Goal: Communication & Community: Connect with others

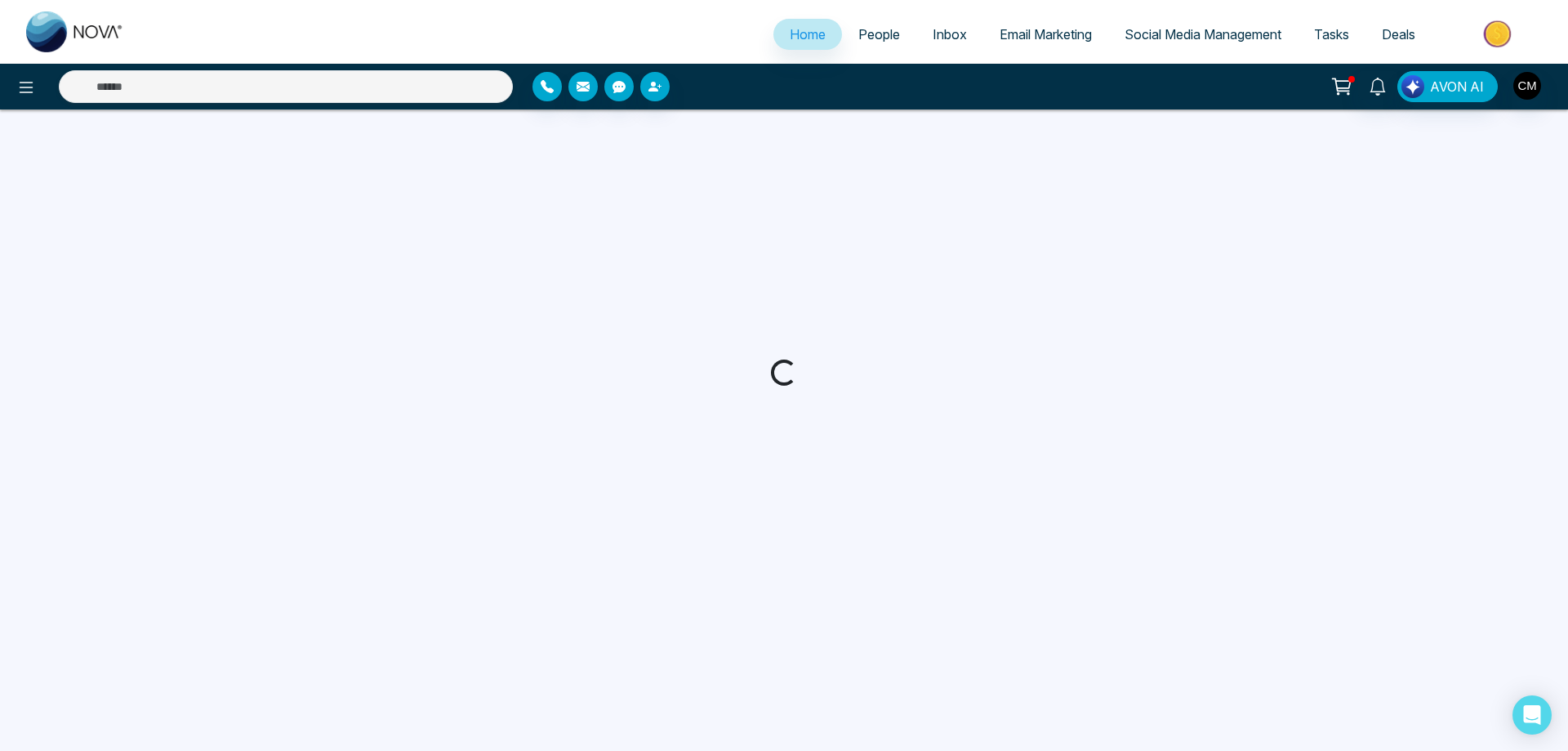
select select "*"
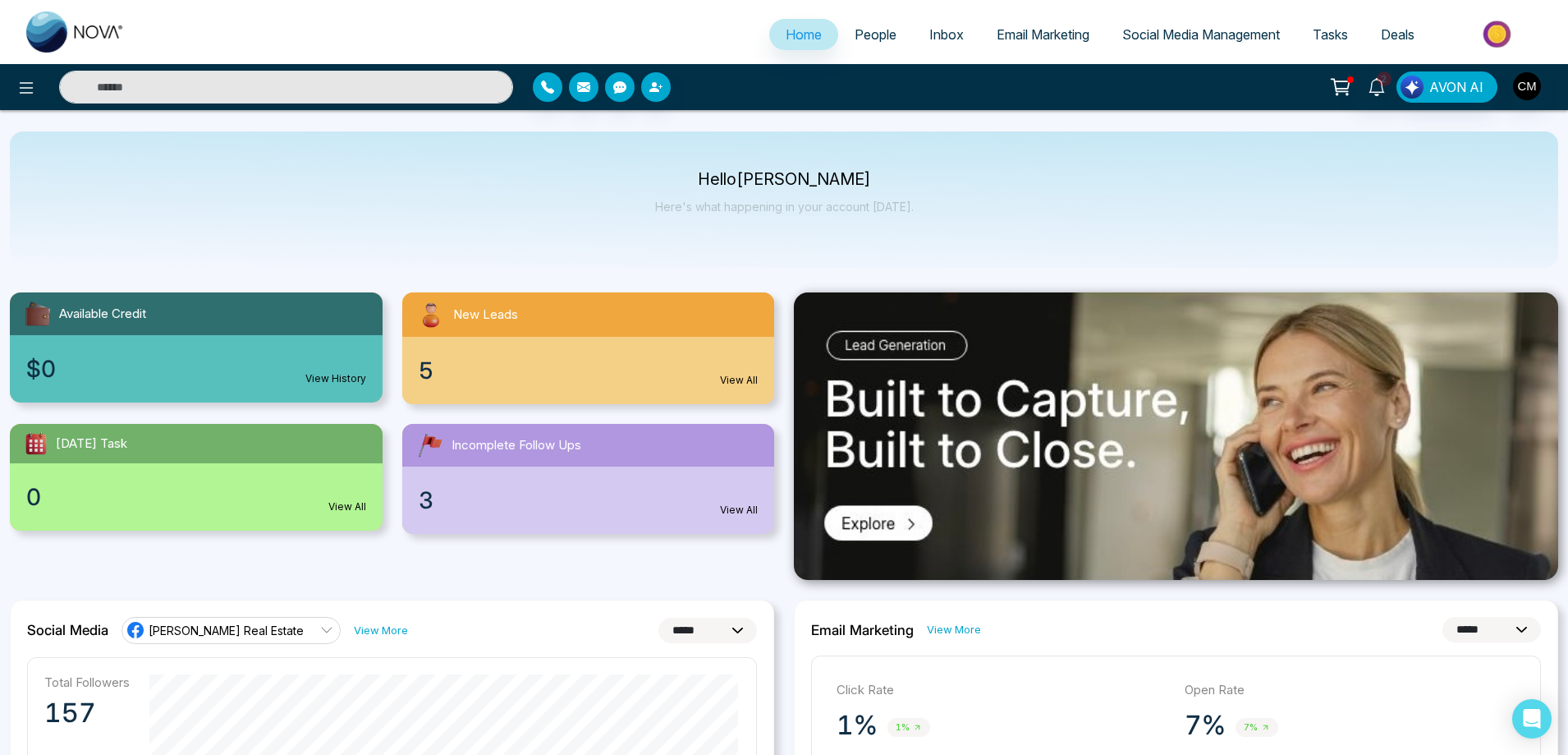
click at [866, 47] on link "People" at bounding box center [875, 34] width 74 height 31
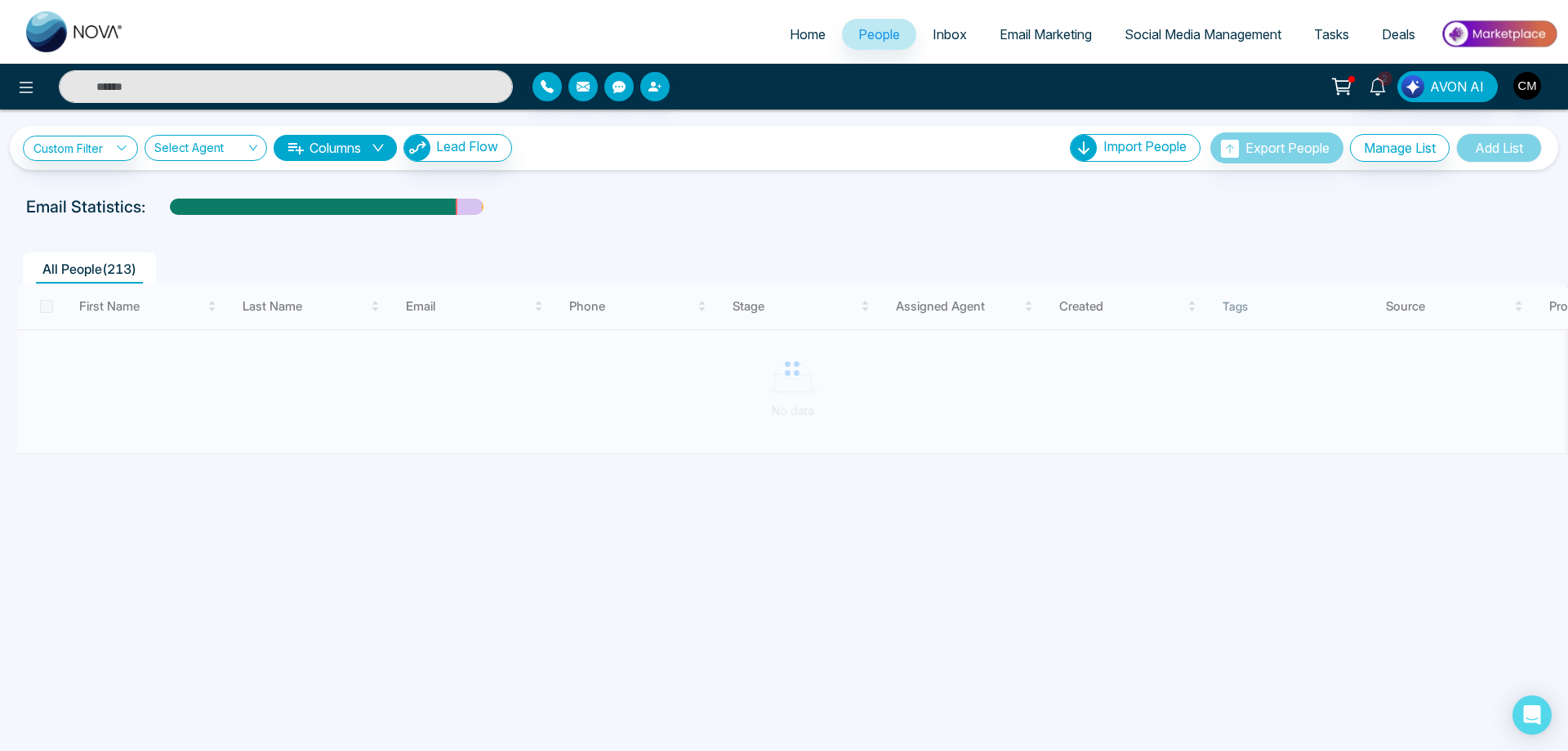
click at [193, 89] on input "text" at bounding box center [286, 86] width 454 height 32
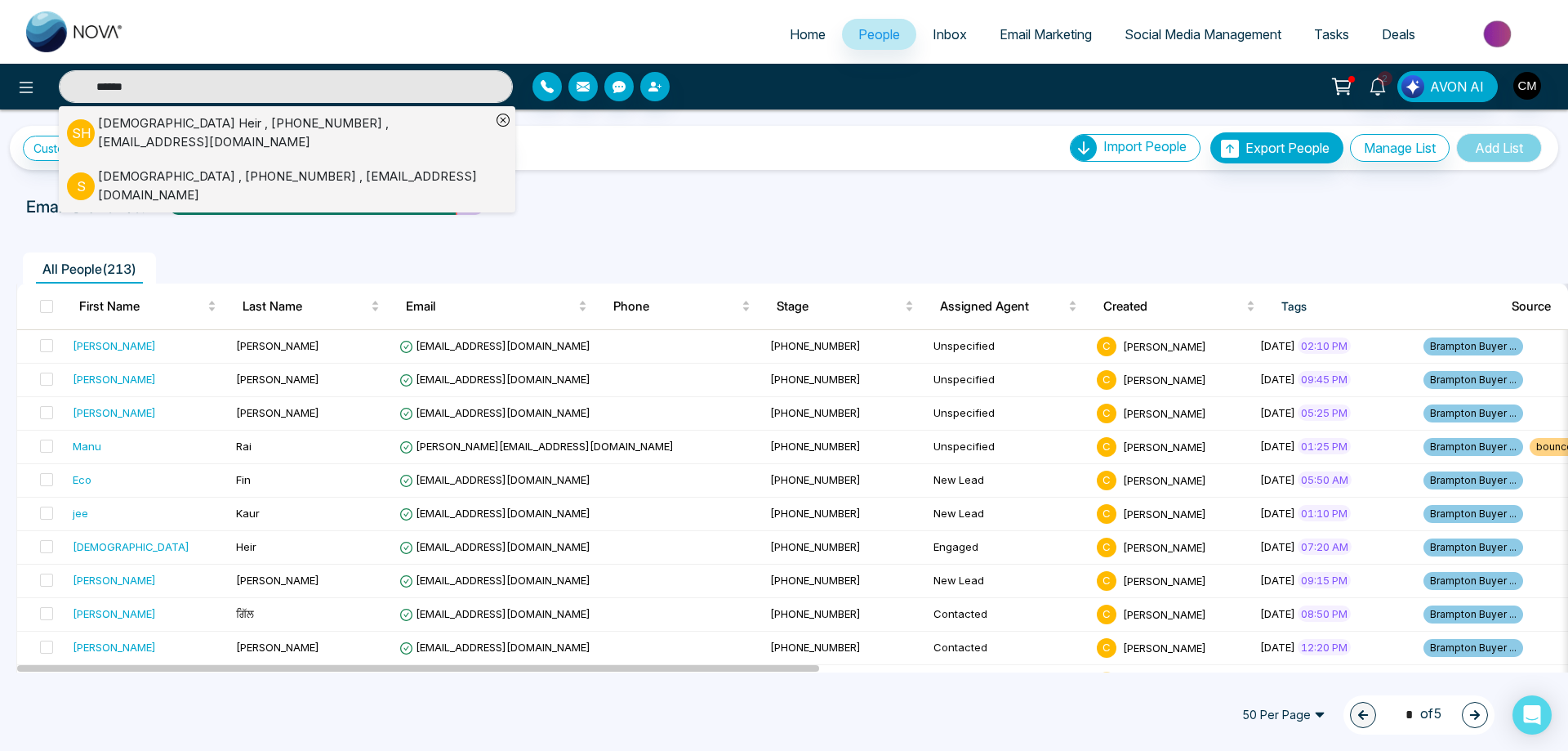
type input "******"
click at [159, 121] on div "[PERSON_NAME] , [PHONE_NUMBER] , [EMAIL_ADDRESS][DOMAIN_NAME]" at bounding box center [294, 132] width 392 height 37
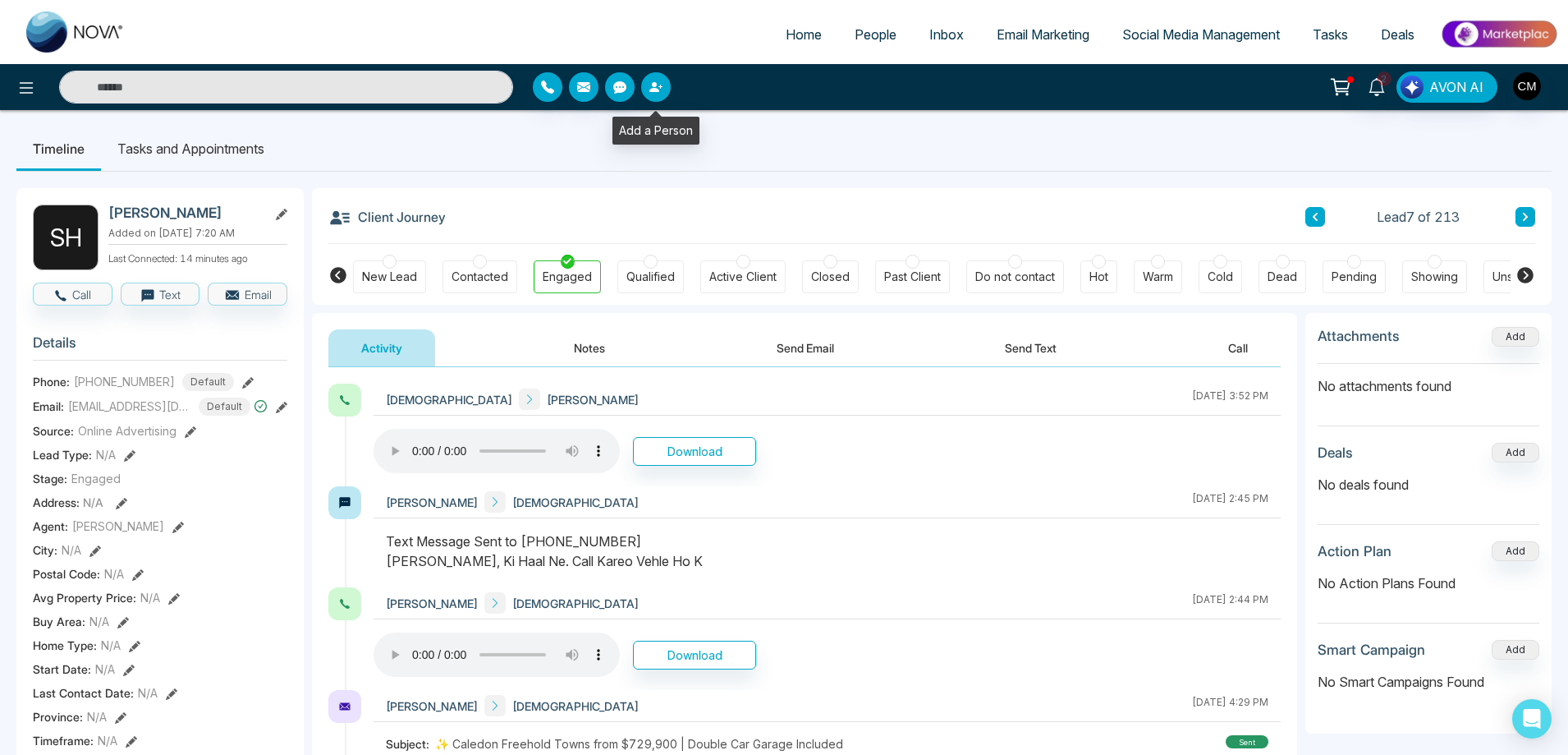
click at [658, 88] on icon "button" at bounding box center [656, 87] width 13 height 13
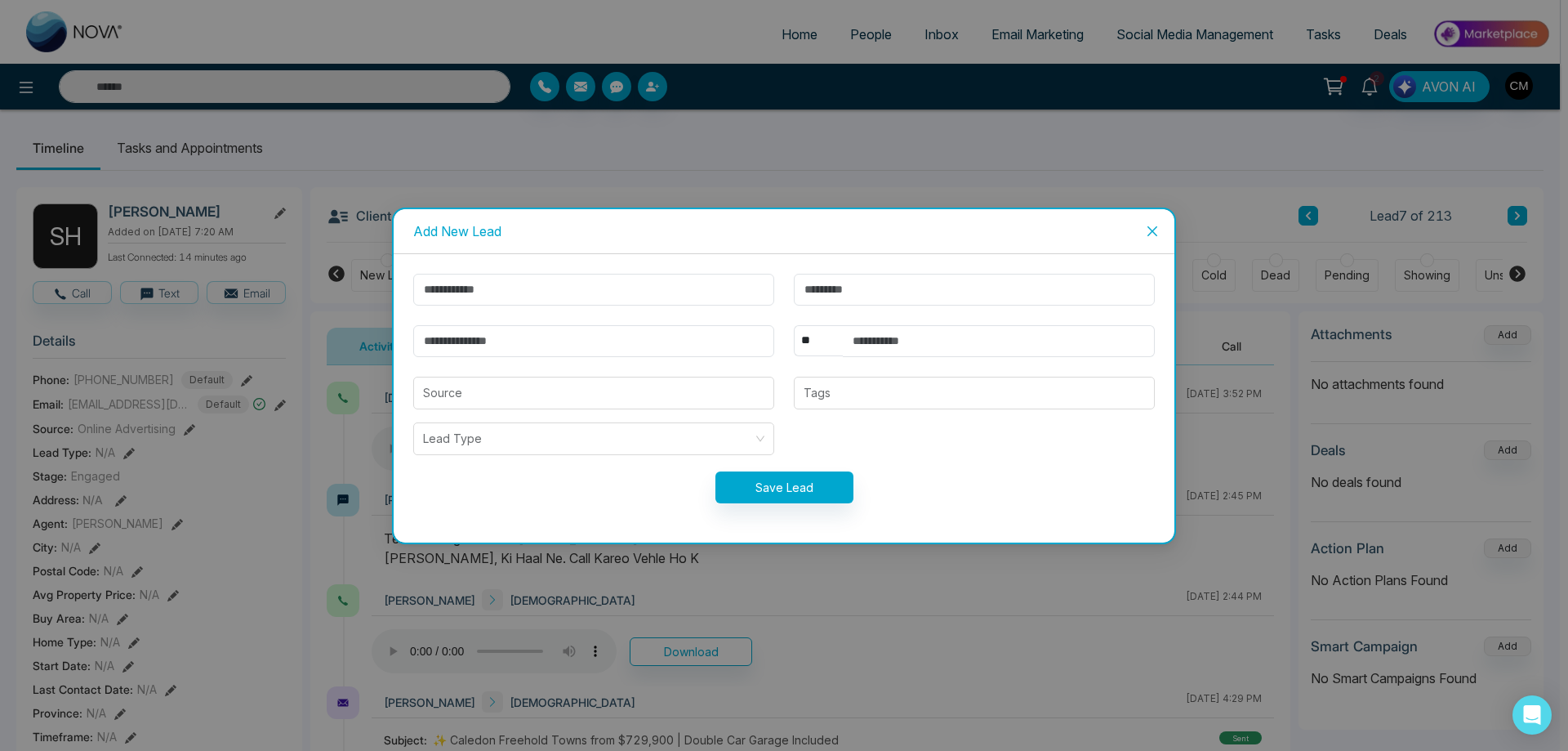
click at [1150, 228] on icon "close" at bounding box center [1152, 231] width 13 height 13
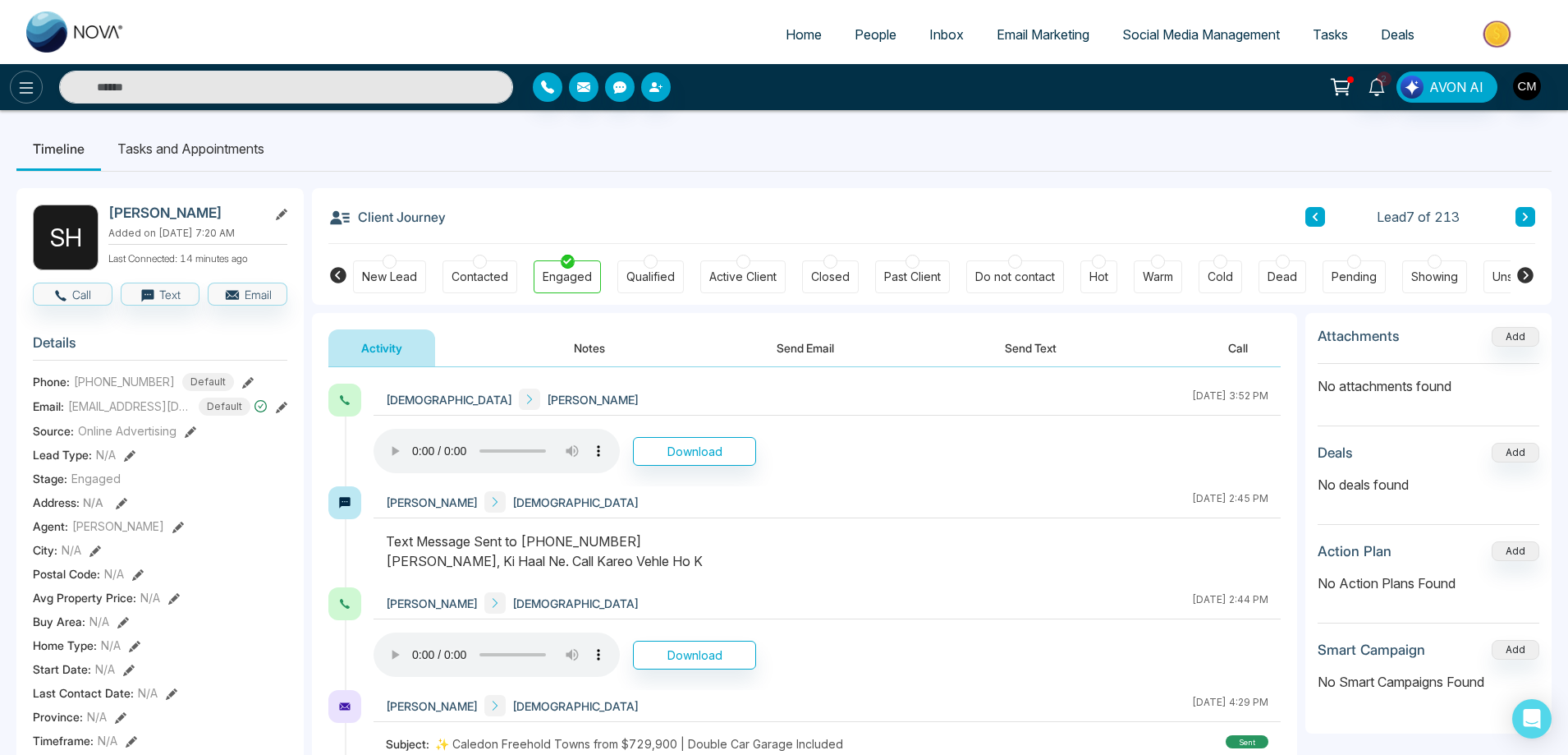
click at [32, 84] on icon at bounding box center [27, 88] width 20 height 20
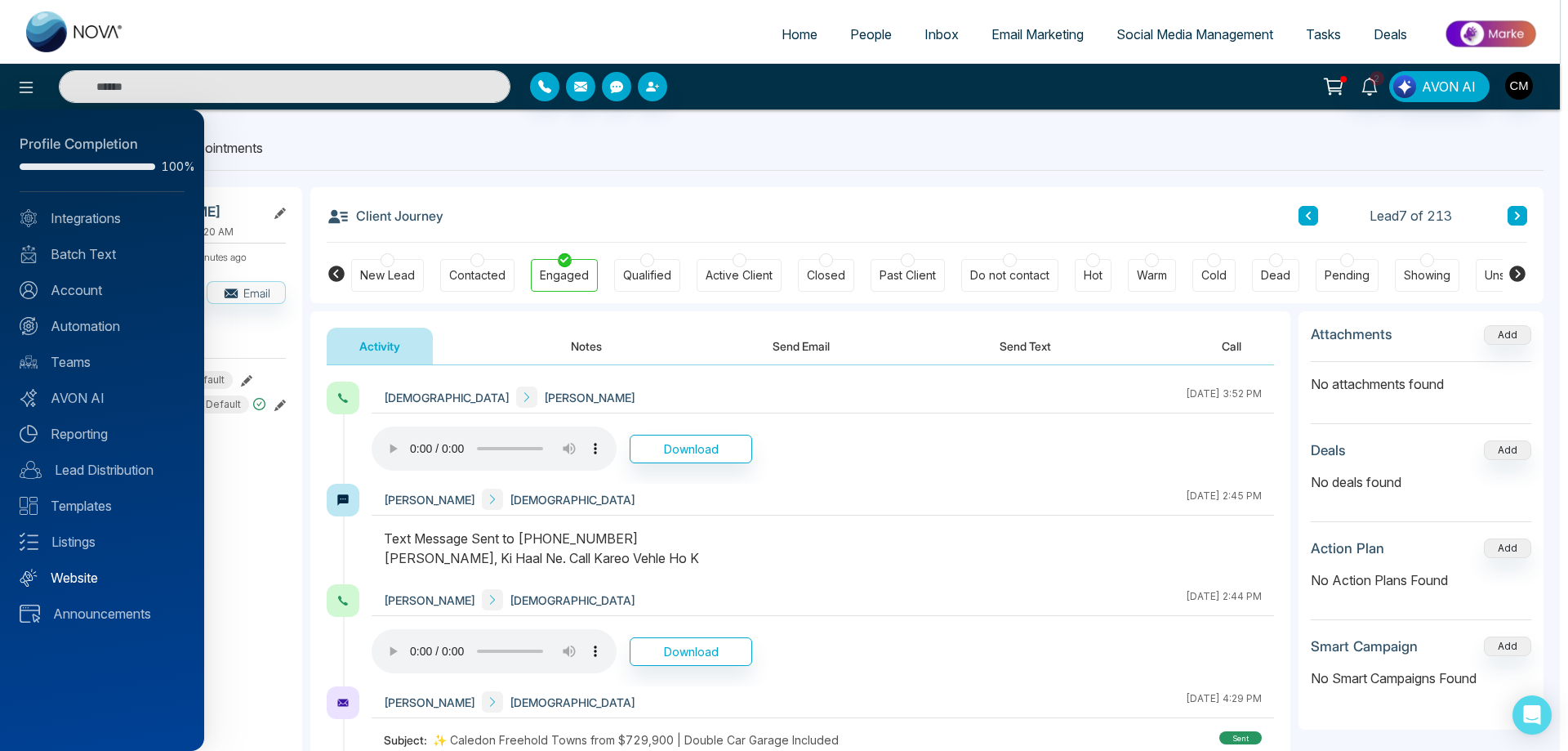
click at [69, 584] on link "Website" at bounding box center [102, 578] width 165 height 20
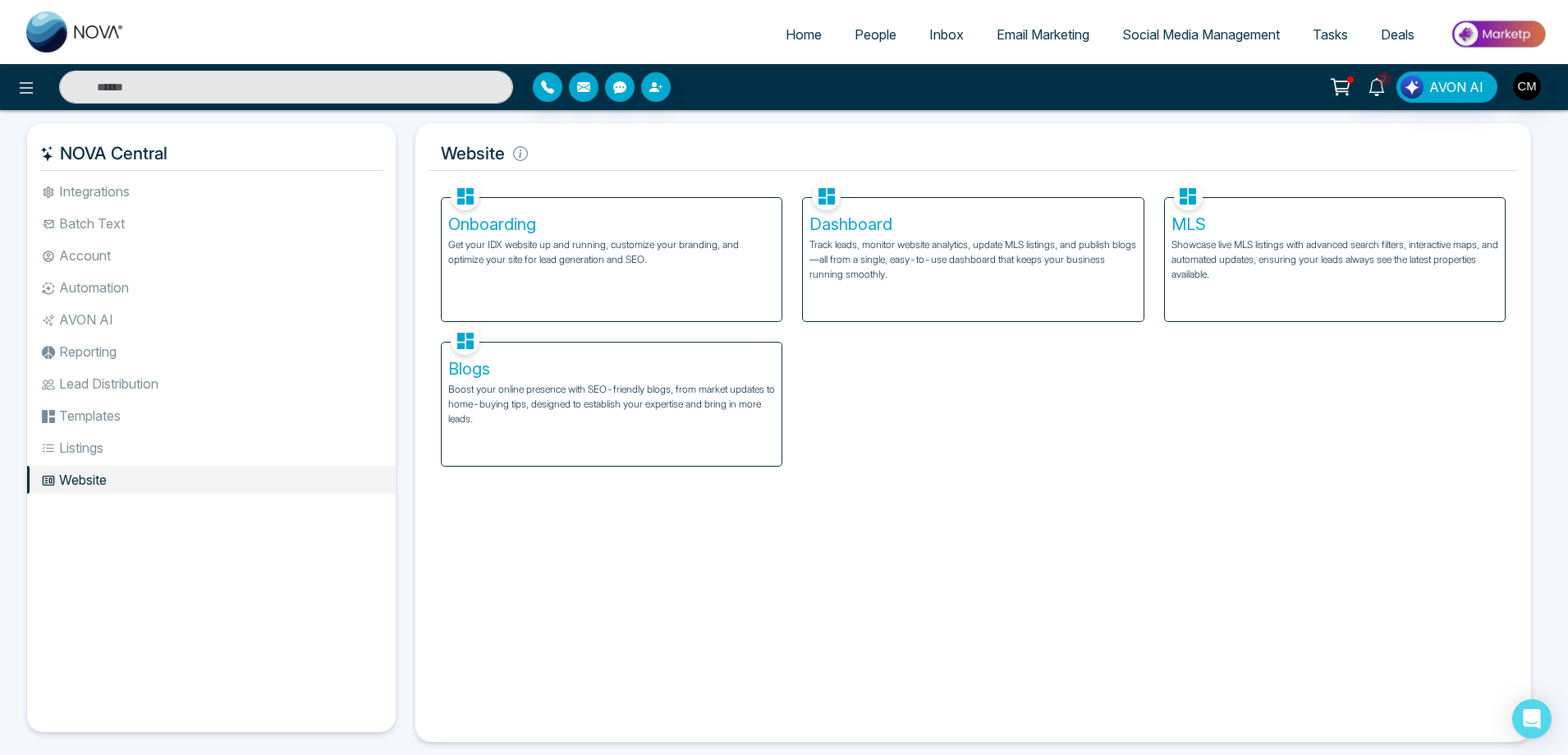
click at [657, 240] on p "Get your IDX website up and running, customize your branding, and optimize your…" at bounding box center [611, 252] width 327 height 29
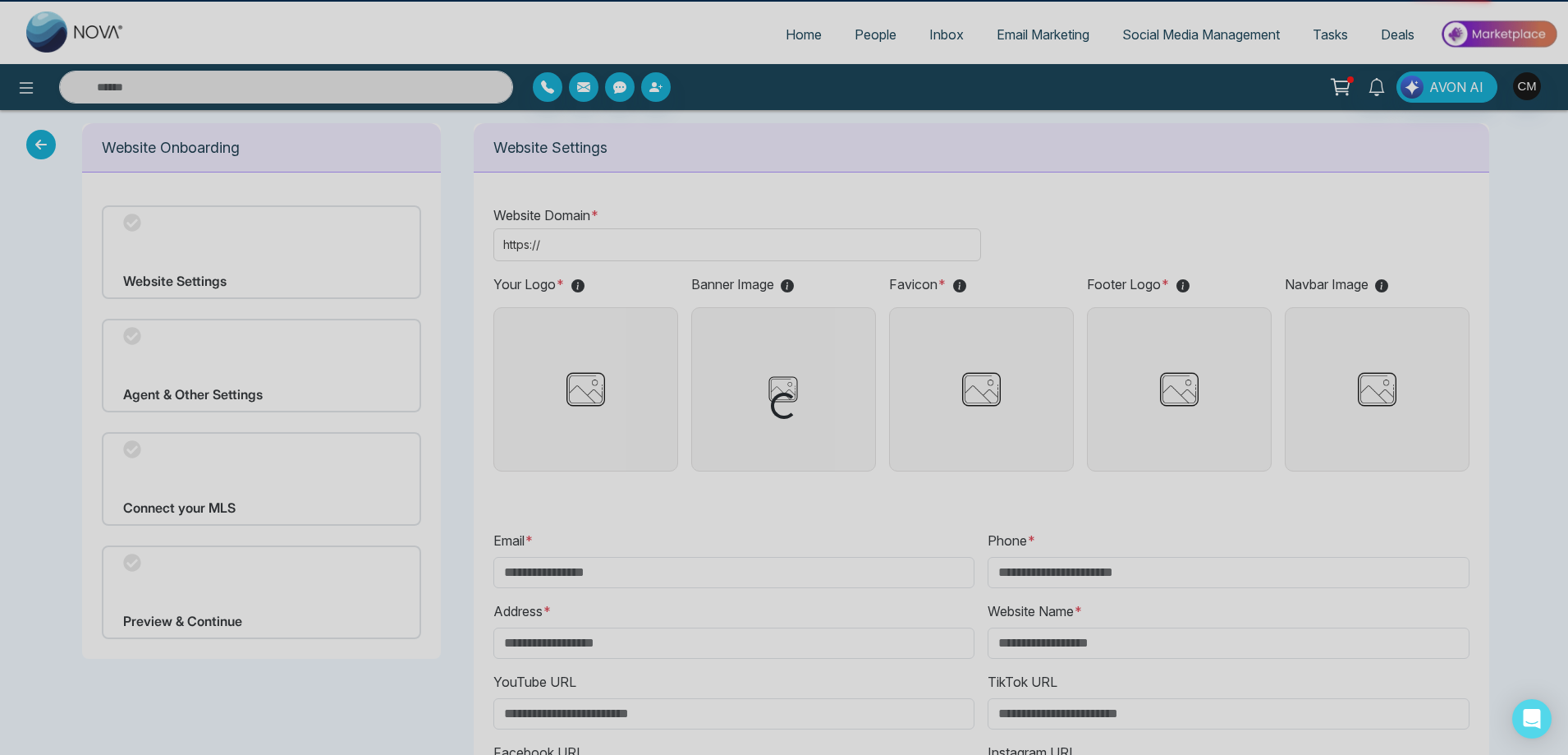
type input "**********"
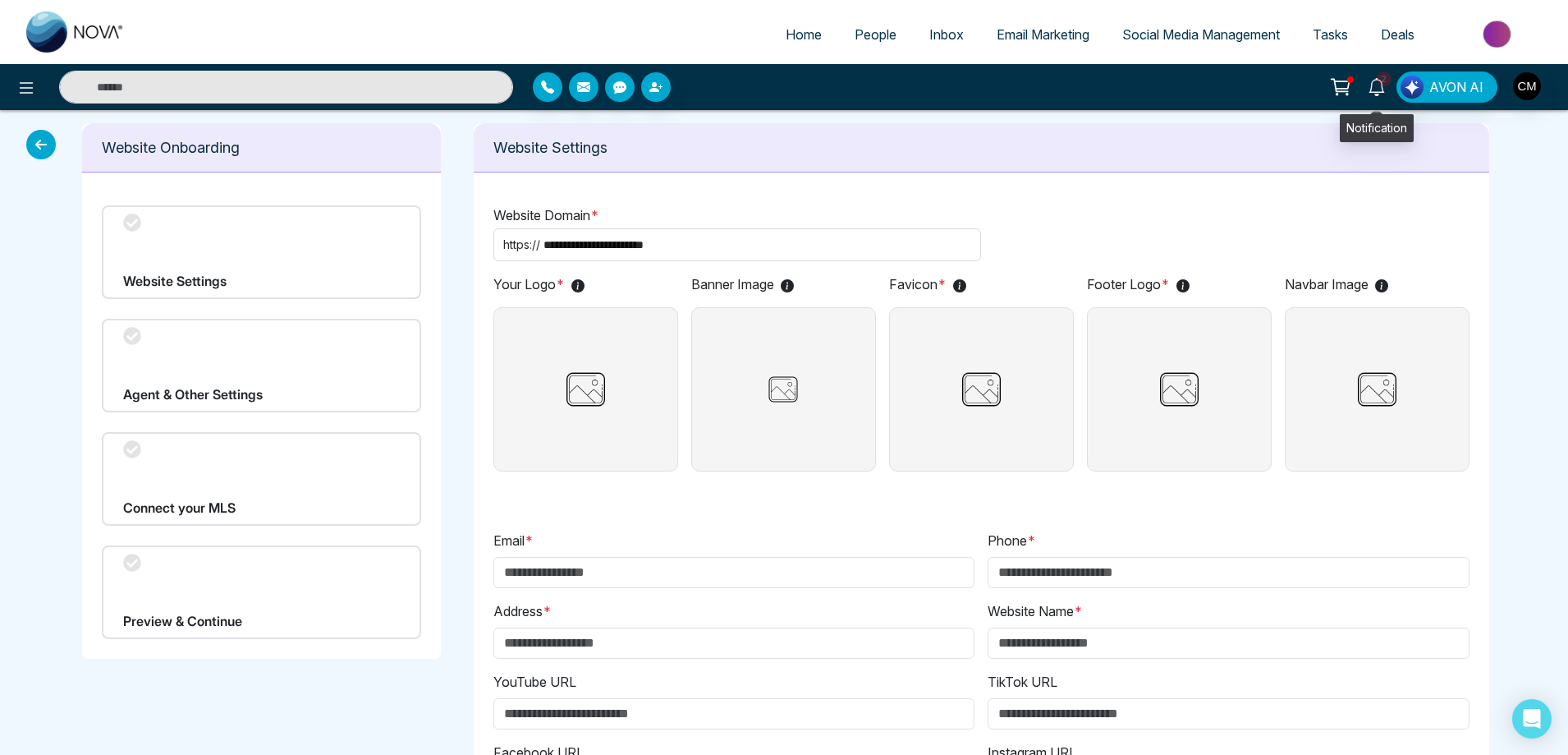
click at [1378, 81] on span "2" at bounding box center [1384, 79] width 15 height 15
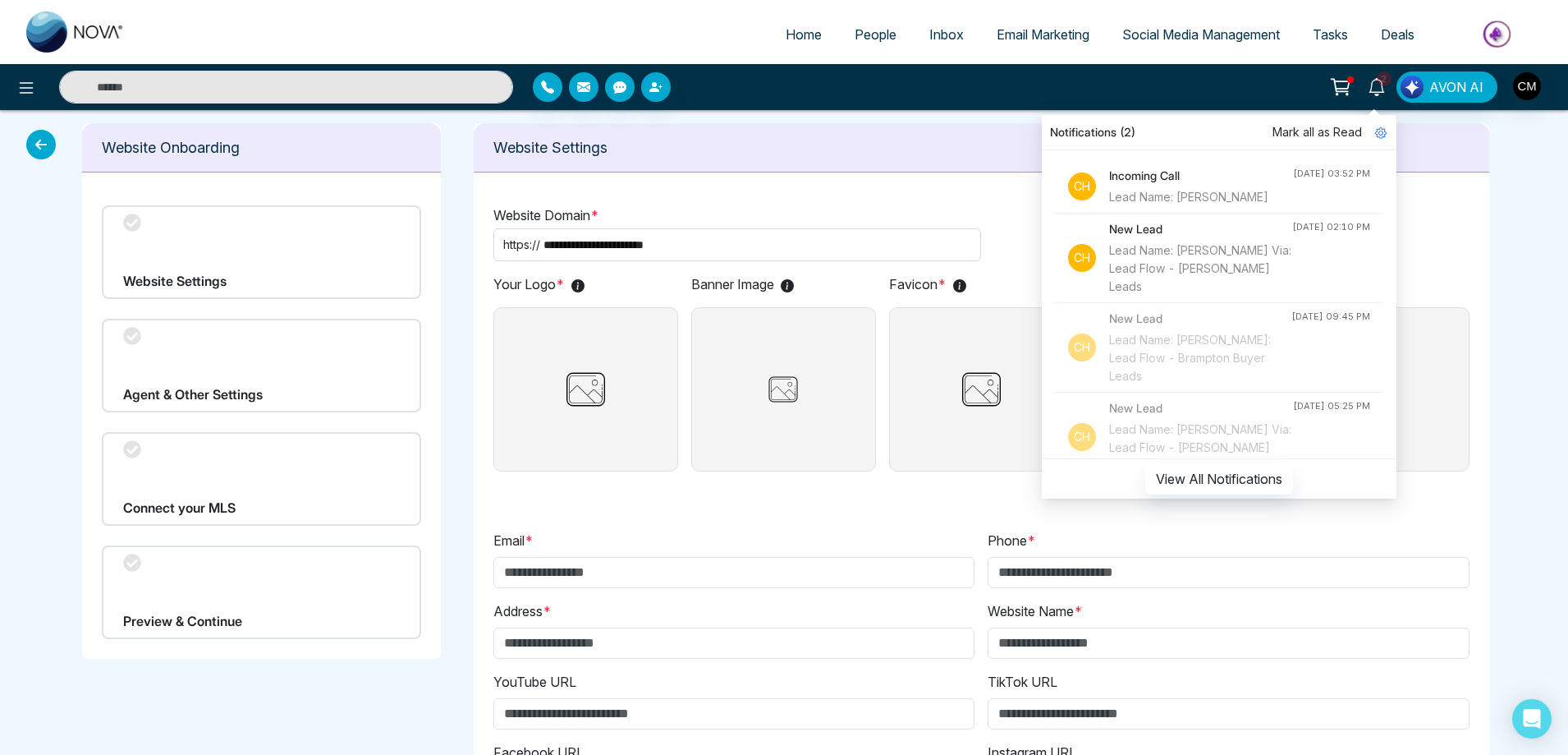
click at [1315, 130] on span "Mark all as Read" at bounding box center [1316, 132] width 89 height 18
click at [930, 41] on span "Inbox" at bounding box center [946, 34] width 34 height 17
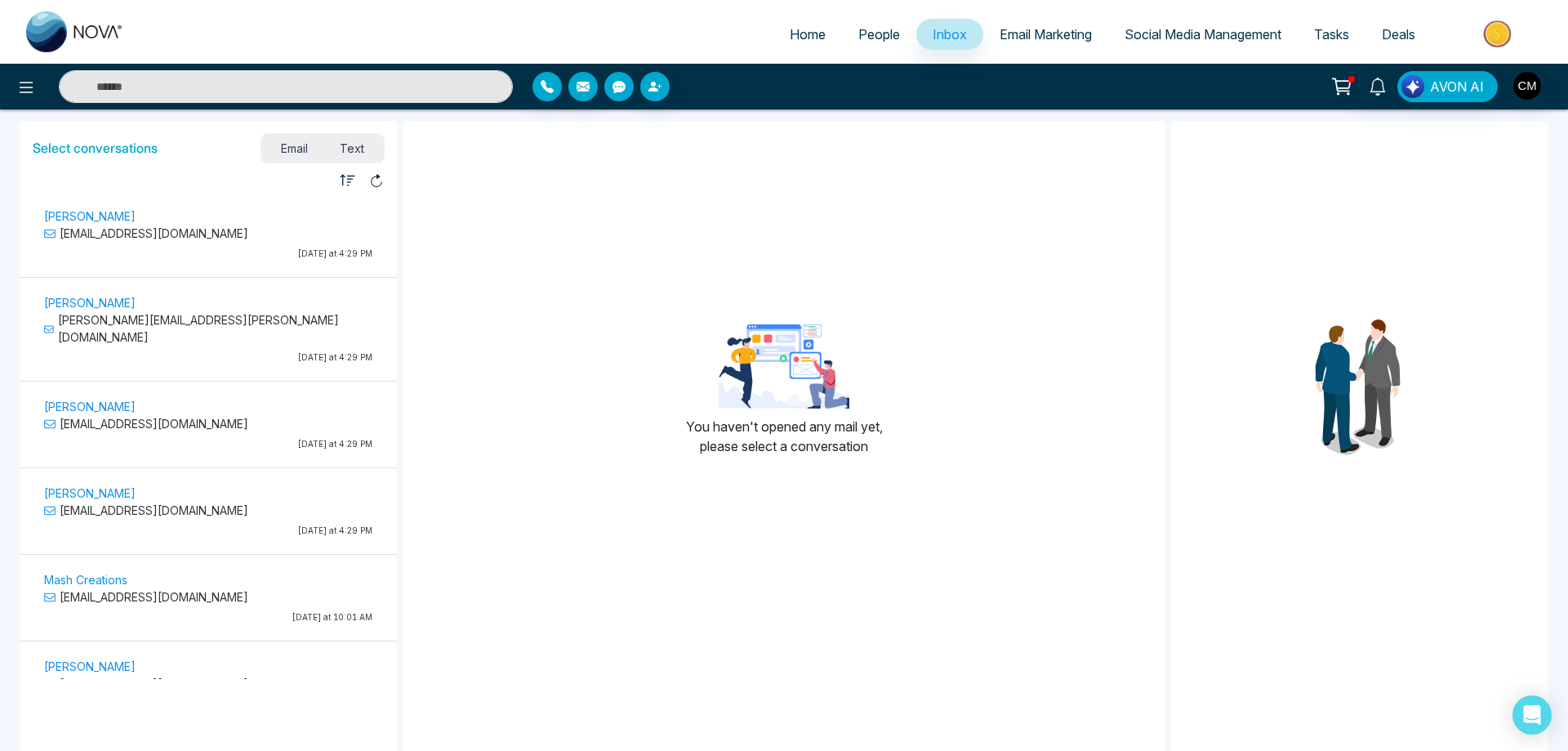
click at [616, 86] on icon "button" at bounding box center [619, 86] width 13 height 12
click at [667, 135] on input at bounding box center [761, 139] width 274 height 31
click at [664, 91] on button "button" at bounding box center [654, 86] width 29 height 29
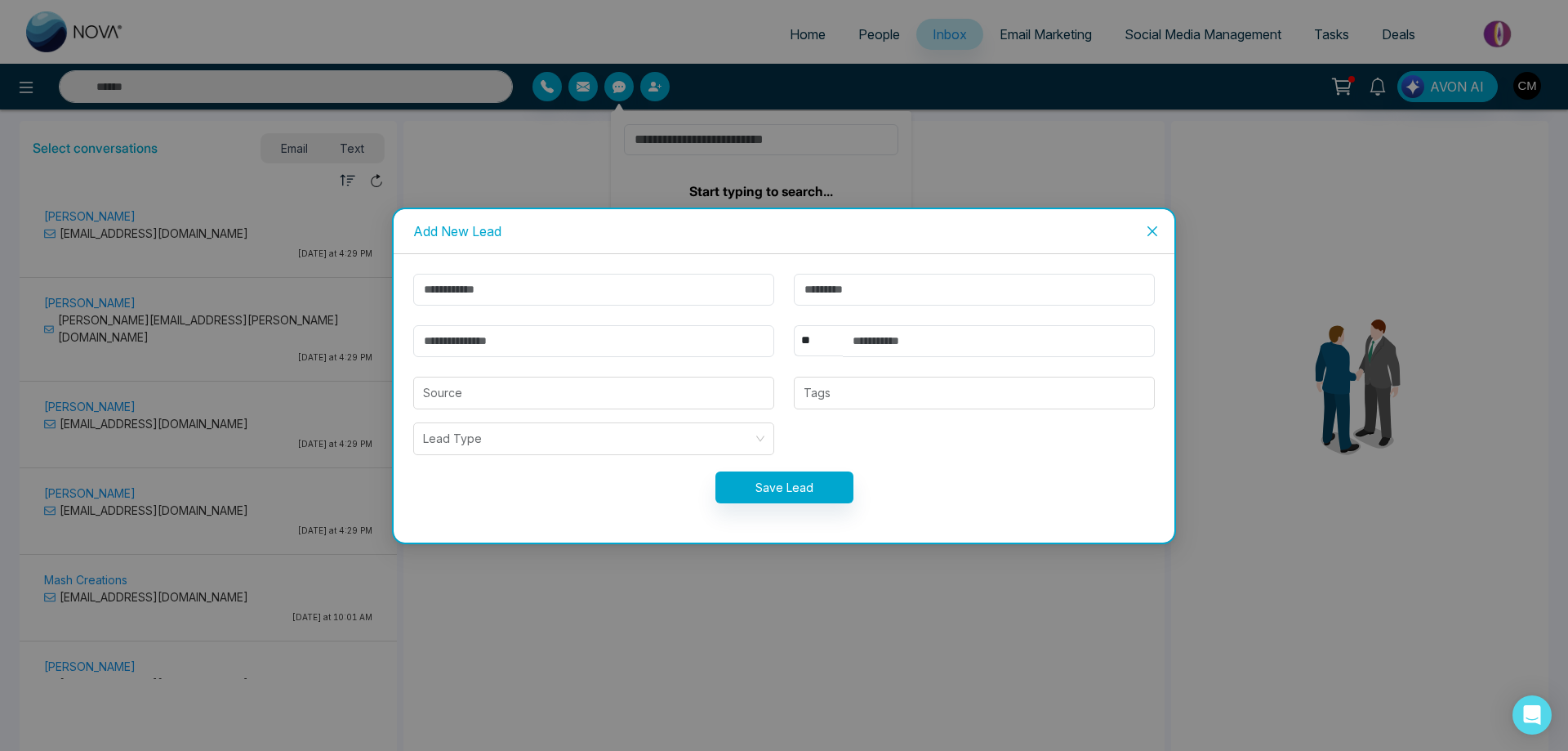
click at [1157, 236] on icon "close" at bounding box center [1152, 231] width 13 height 13
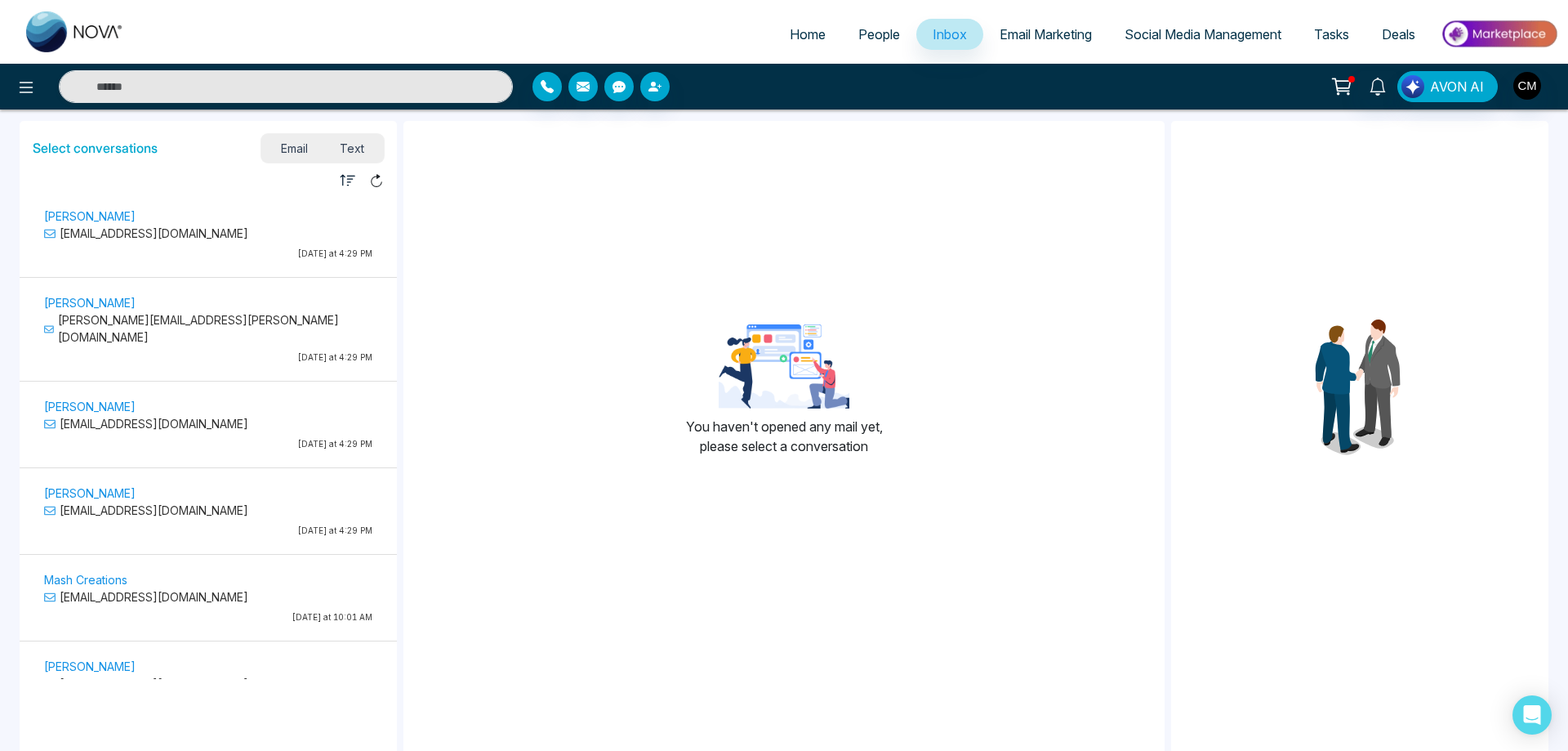
click at [55, 40] on img at bounding box center [75, 32] width 98 height 41
select select "*"
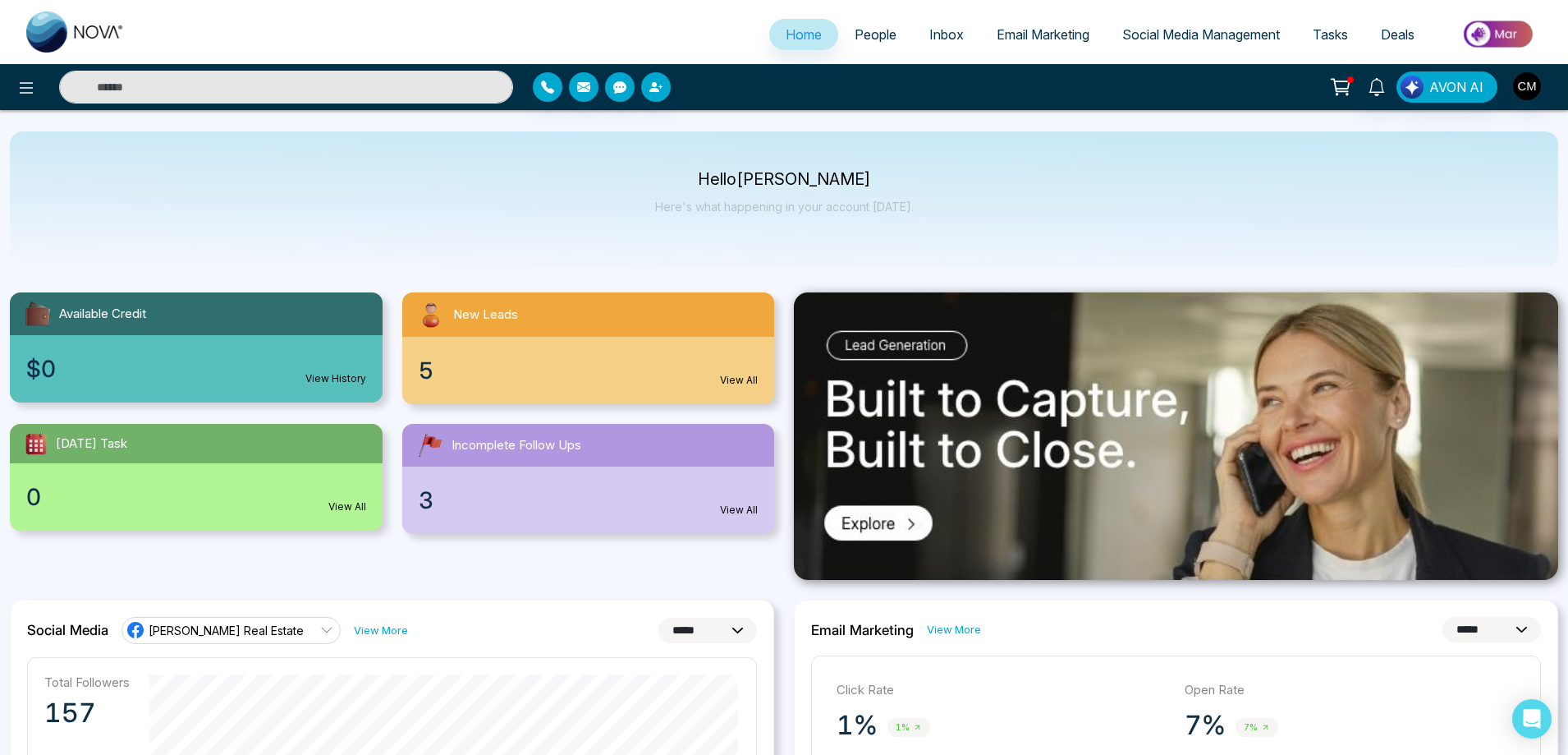
click at [245, 101] on input "text" at bounding box center [286, 86] width 454 height 33
type input "*****"
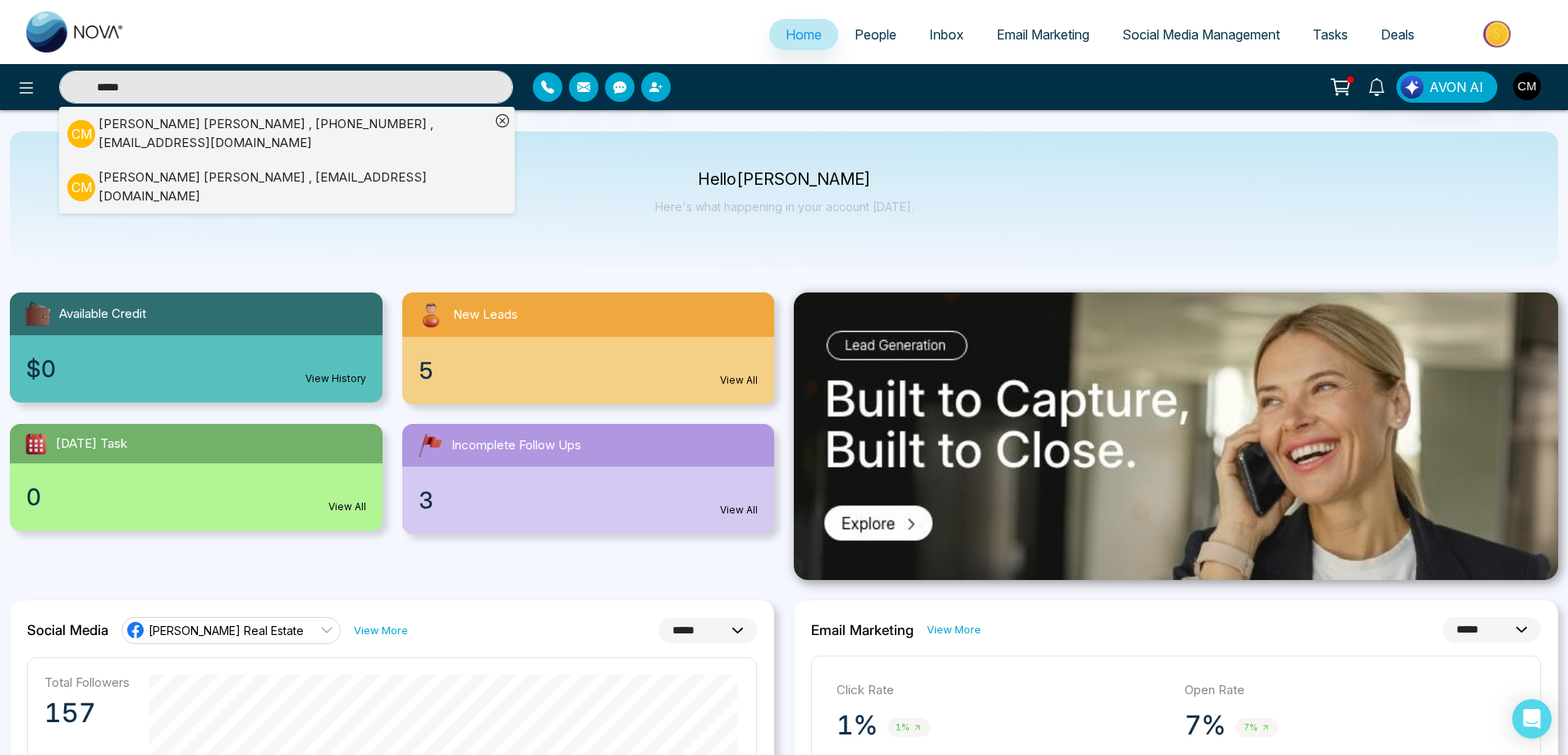
click at [239, 150] on div "Charanjeev Mehmi , +16476403686 , charanjeevmehmi1@gmail.com" at bounding box center [294, 133] width 391 height 37
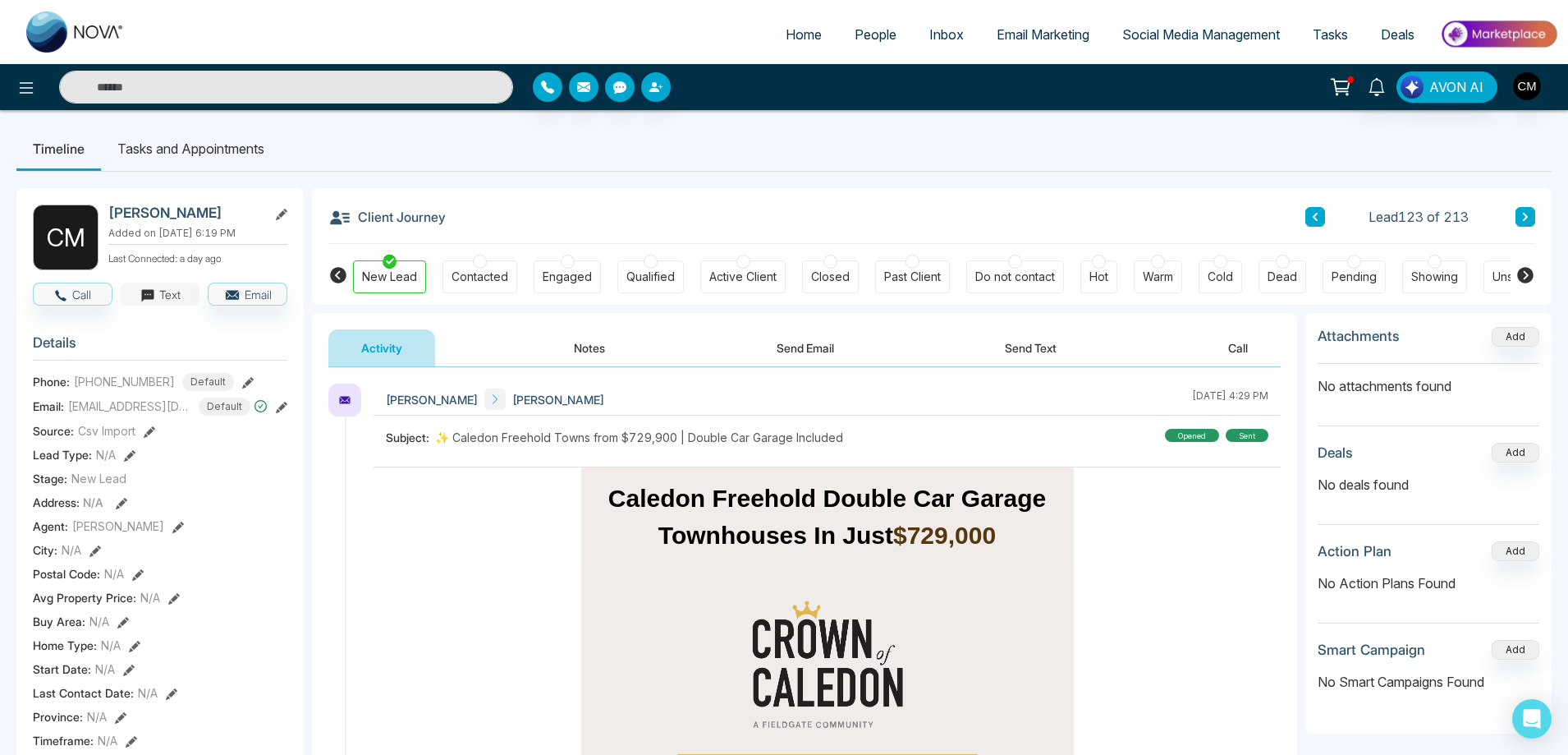
click at [171, 300] on button "Text" at bounding box center [160, 293] width 79 height 23
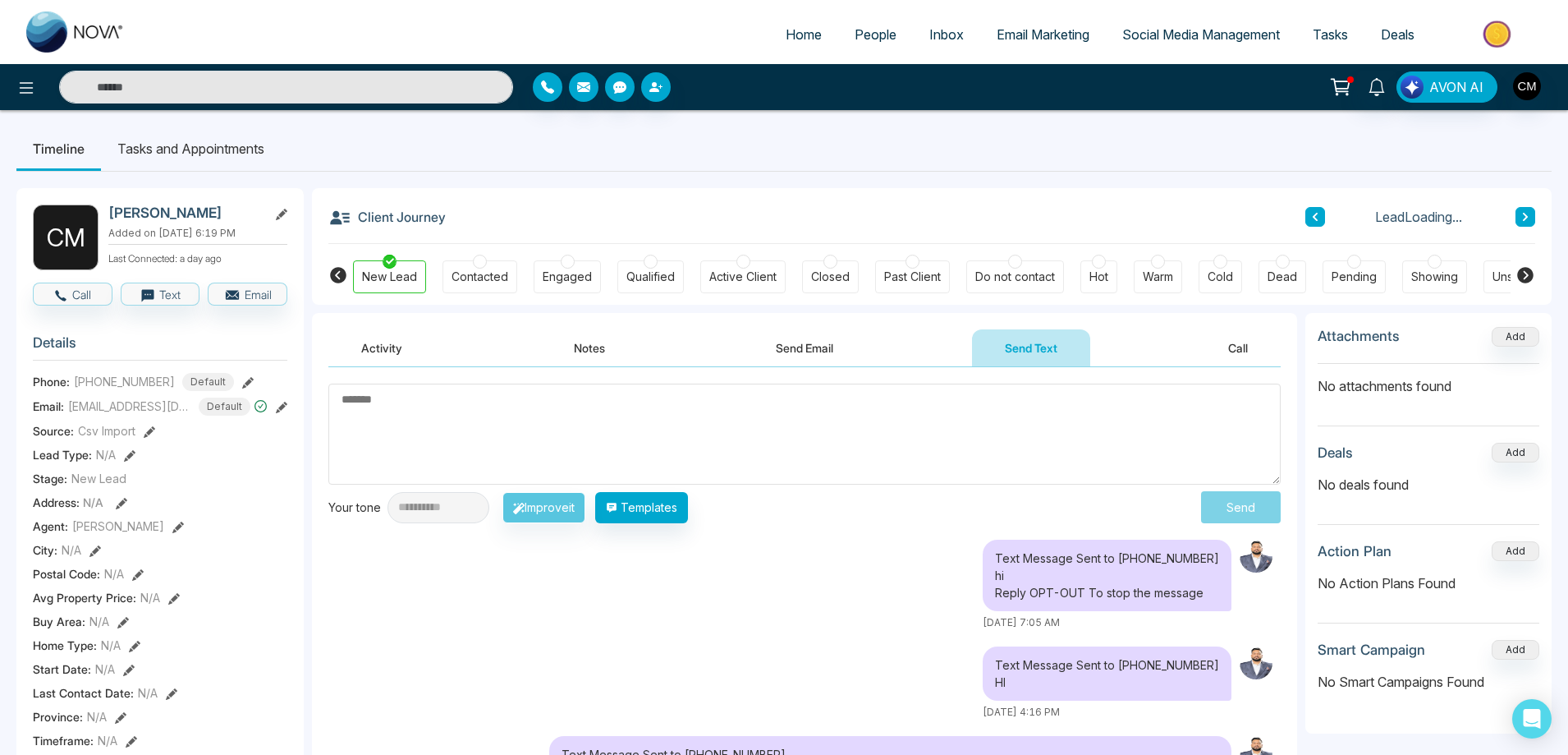
click at [600, 449] on textarea at bounding box center [804, 434] width 952 height 101
type textarea "**"
click at [1256, 506] on button "Send" at bounding box center [1245, 507] width 69 height 30
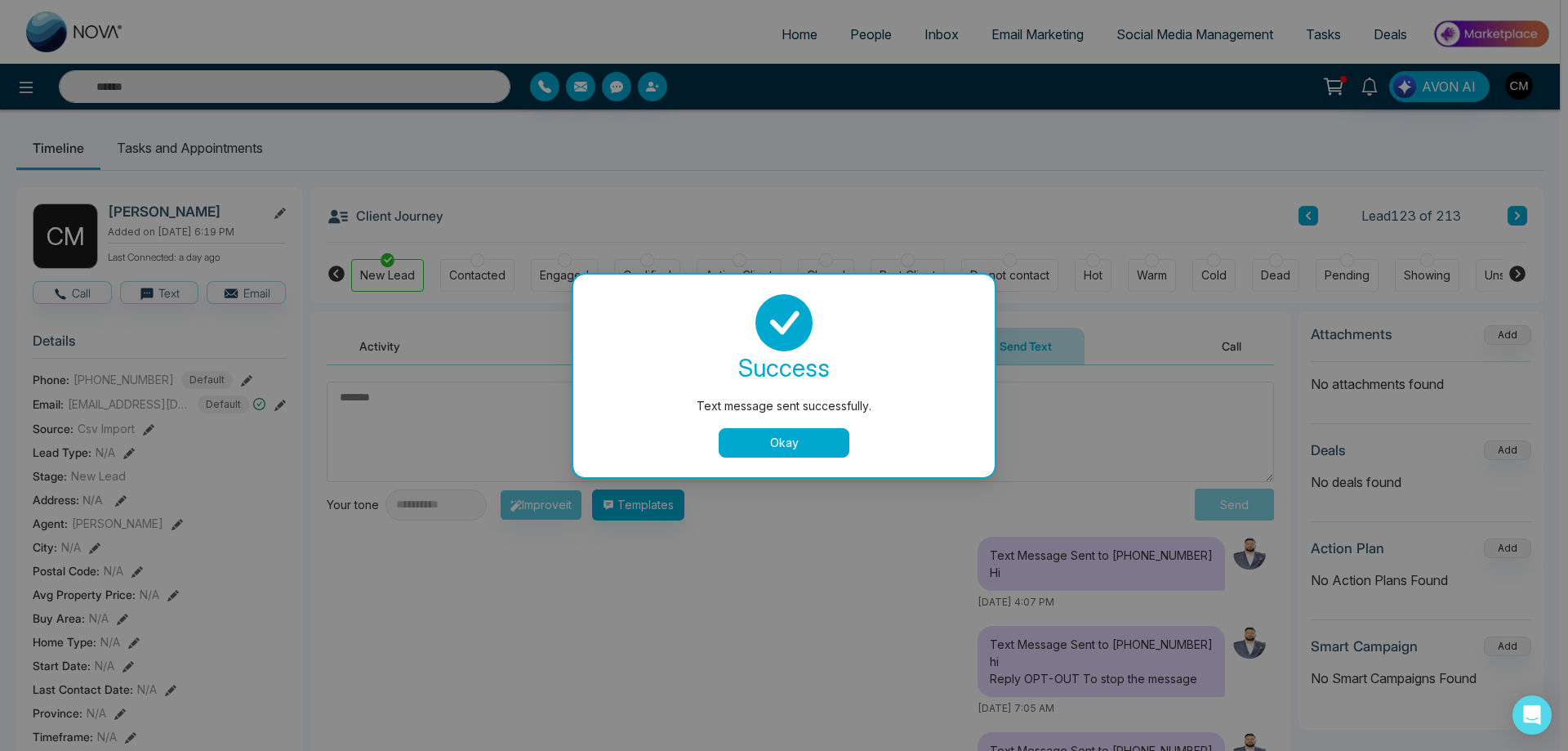
click at [760, 442] on button "Okay" at bounding box center [783, 442] width 131 height 29
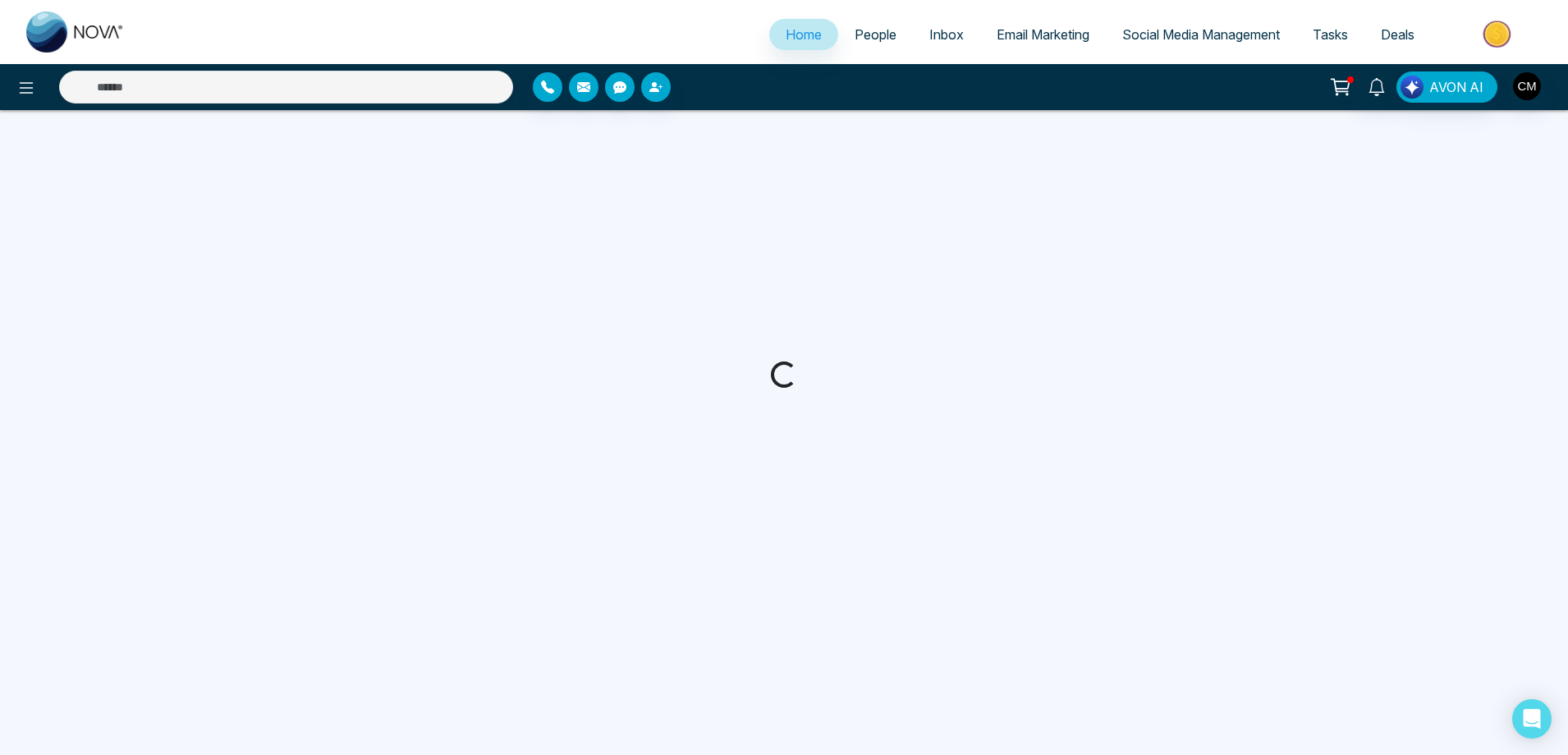
select select "*"
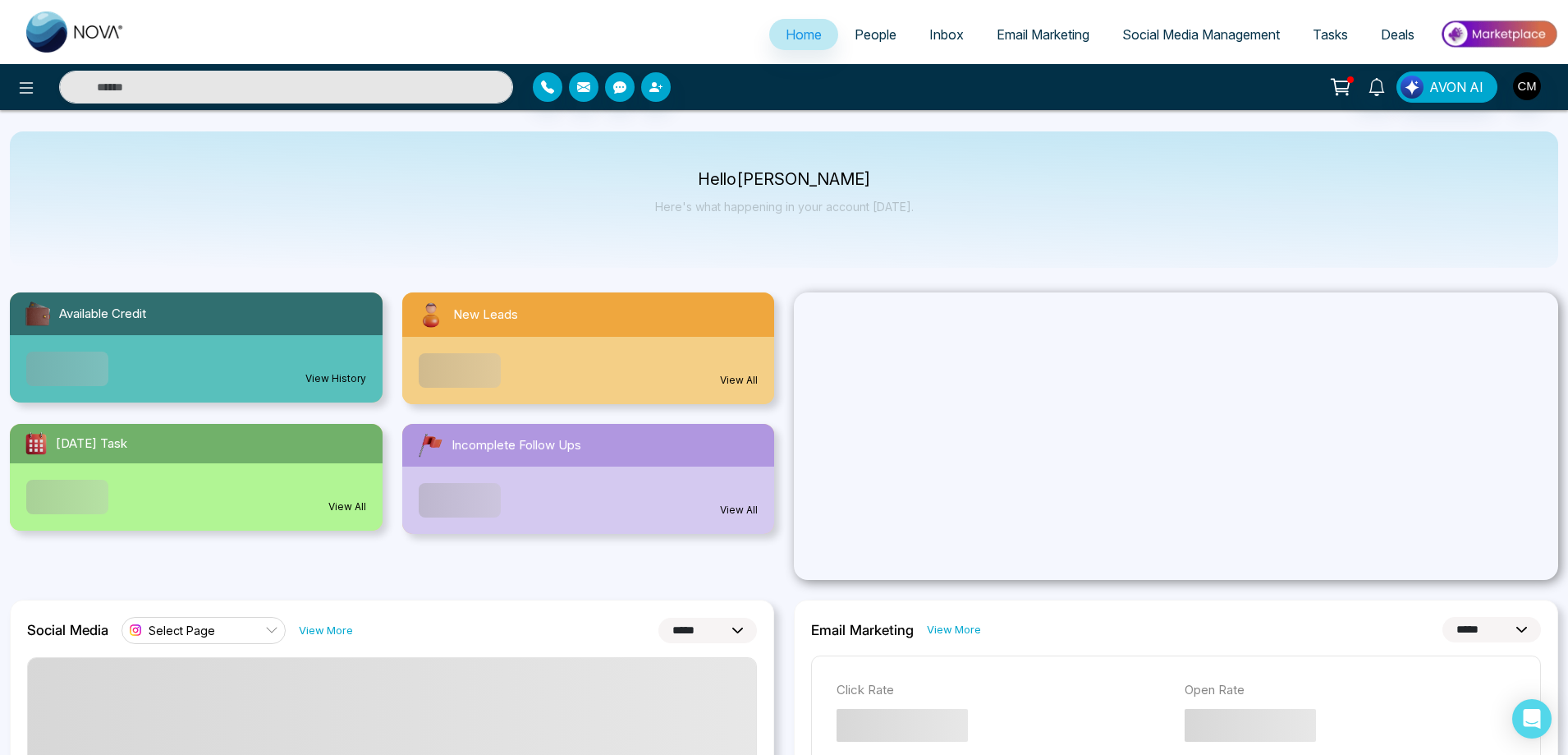
click at [870, 38] on span "People" at bounding box center [875, 34] width 42 height 17
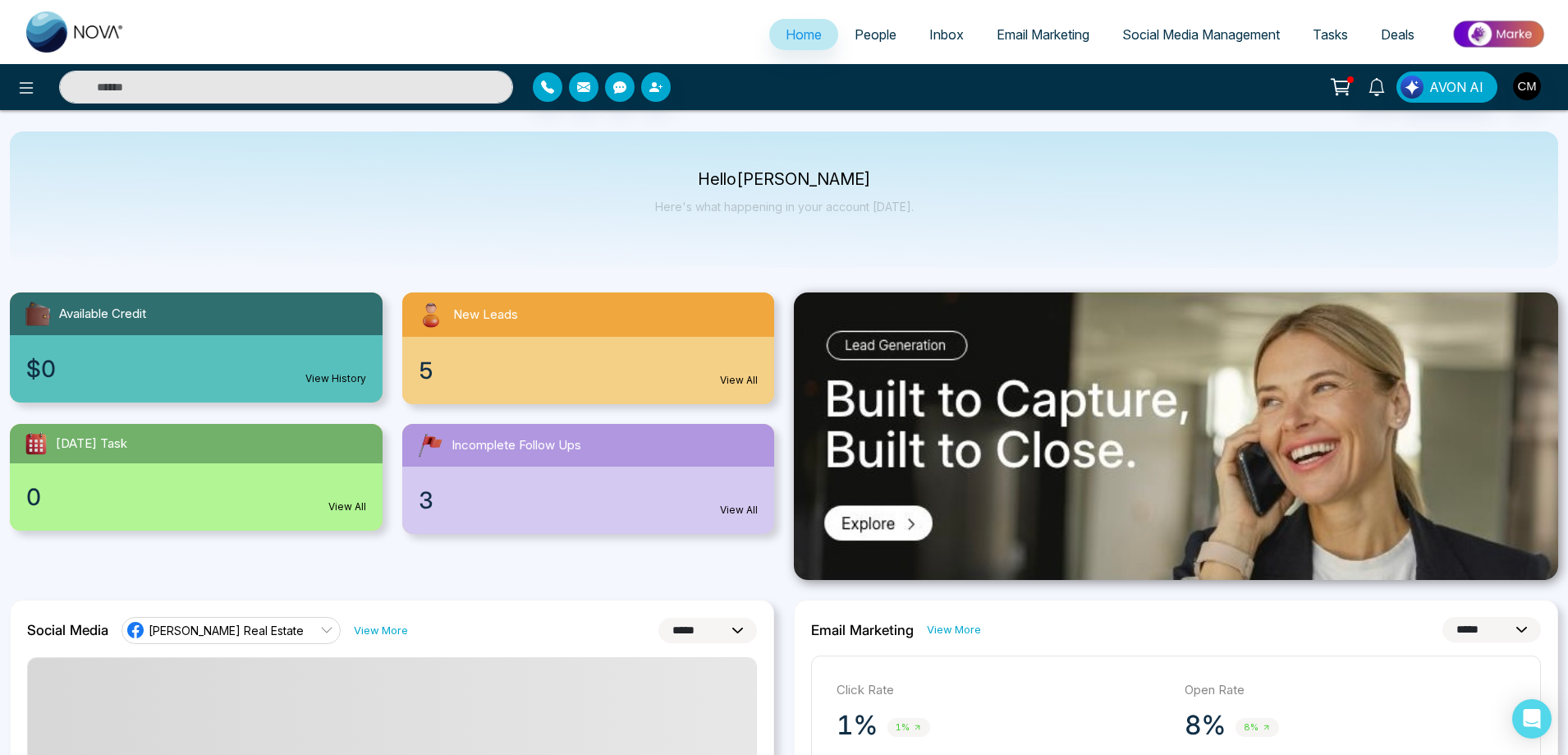
click at [870, 38] on span "People" at bounding box center [875, 34] width 42 height 17
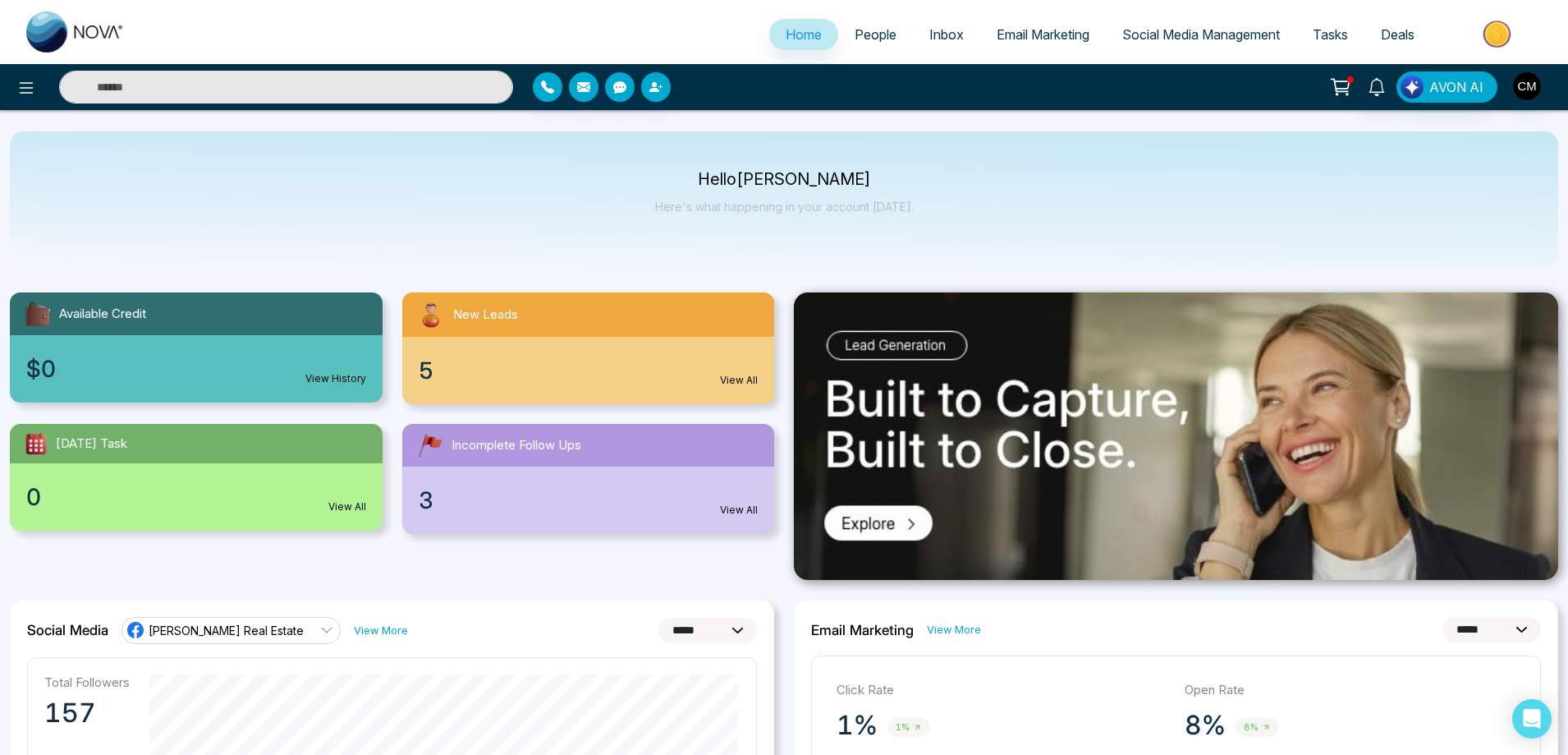
click at [865, 37] on span "People" at bounding box center [875, 34] width 42 height 17
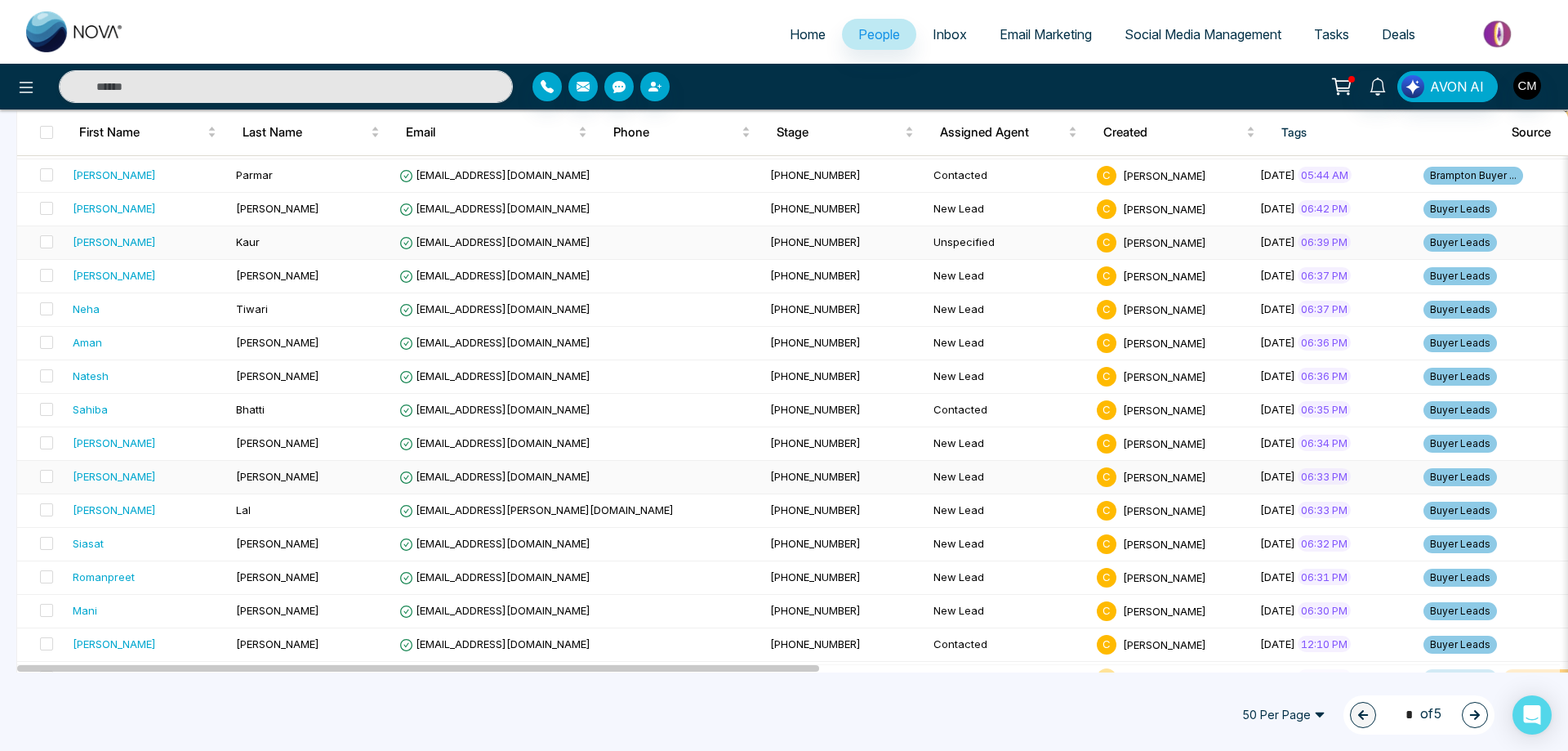
scroll to position [817, 0]
